Goal: Task Accomplishment & Management: Use online tool/utility

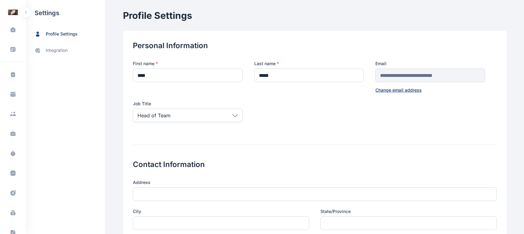
scroll to position [102, 0]
click at [9, 226] on div "R A" at bounding box center [13, 226] width 10 height 7
click at [54, 223] on div "Log out" at bounding box center [51, 227] width 46 height 14
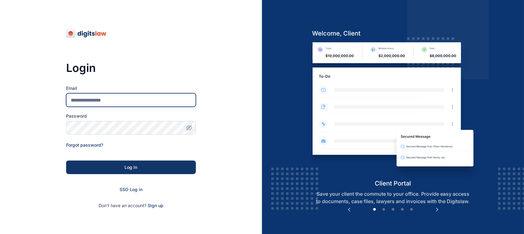
type input "**********"
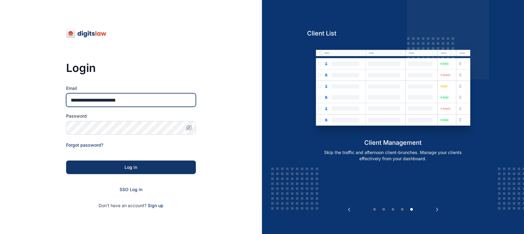
click at [164, 101] on input "**********" at bounding box center [131, 100] width 130 height 14
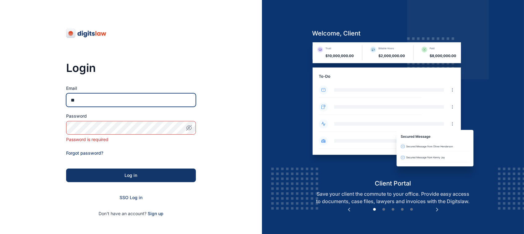
type input "*"
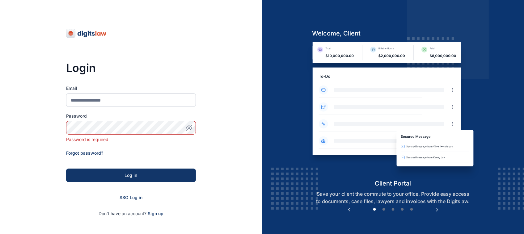
click at [254, 123] on div "Login Email Password Password is required Forgot password? Log in SSO Log in Do…" at bounding box center [131, 145] width 262 height 290
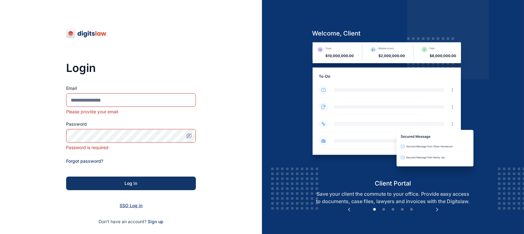
click at [132, 205] on span "SSO Log in" at bounding box center [130, 205] width 23 height 5
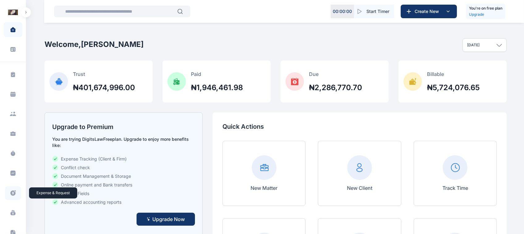
scroll to position [102, 0]
click at [13, 224] on div "R A" at bounding box center [13, 226] width 10 height 7
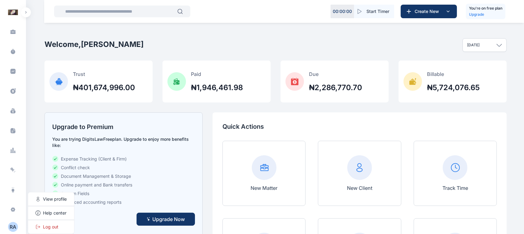
click at [221, 61] on div "Paid ₦1,946,461.98" at bounding box center [216, 82] width 108 height 42
click at [27, 14] on button "button" at bounding box center [26, 12] width 10 height 10
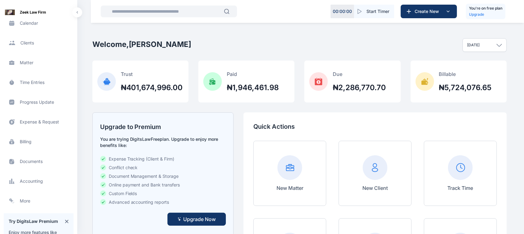
scroll to position [67, 0]
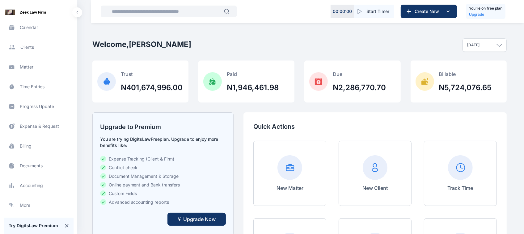
click at [29, 165] on span "Documents documents documents" at bounding box center [39, 165] width 70 height 15
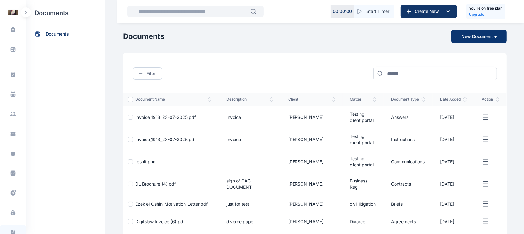
drag, startPoint x: 456, startPoint y: 25, endPoint x: 460, endPoint y: 38, distance: 13.7
click at [460, 38] on main "Rose Aguda Zeek Law Firm Dashboard dashboard Conflict-Check conflict check Task…" at bounding box center [315, 169] width 385 height 338
click at [460, 38] on button "New Document +" at bounding box center [478, 37] width 55 height 14
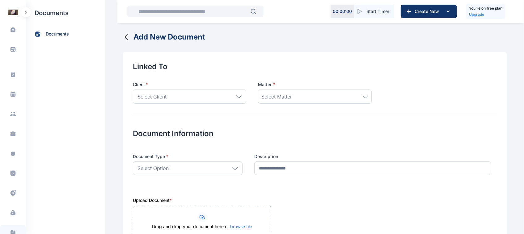
click at [124, 38] on icon "button" at bounding box center [126, 36] width 7 height 7
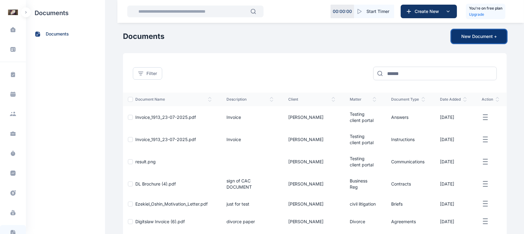
click at [469, 41] on button "New Document +" at bounding box center [478, 37] width 55 height 14
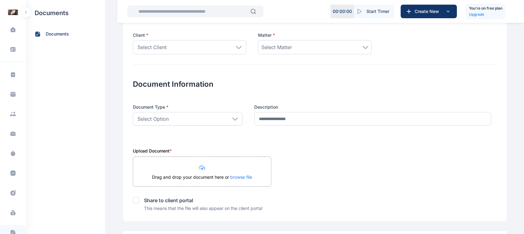
scroll to position [86, 0]
